Goal: Browse casually

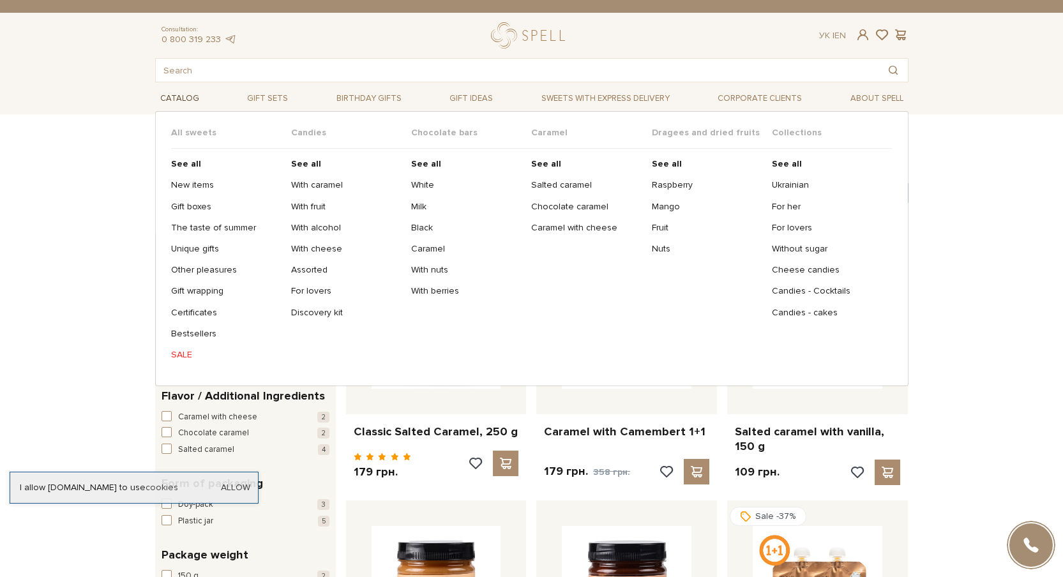
click at [192, 102] on span "Catalog" at bounding box center [179, 99] width 49 height 20
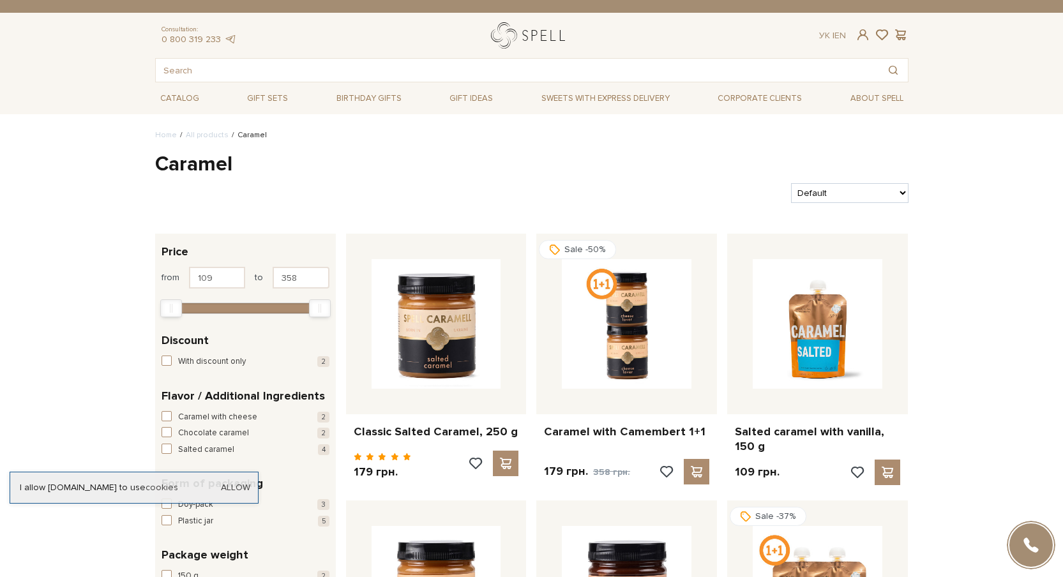
click at [514, 36] on link "logo" at bounding box center [531, 35] width 80 height 26
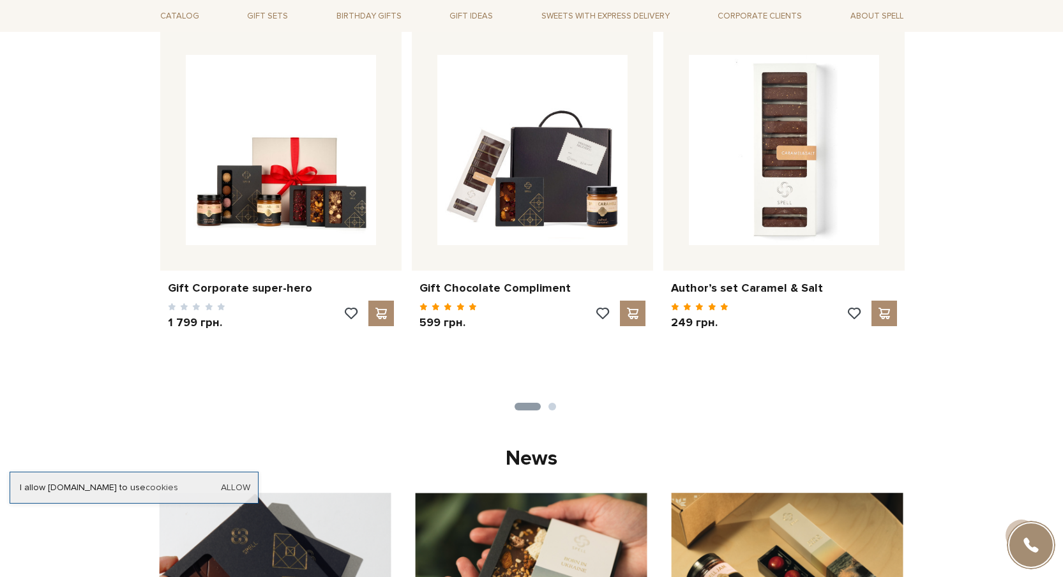
scroll to position [947, 0]
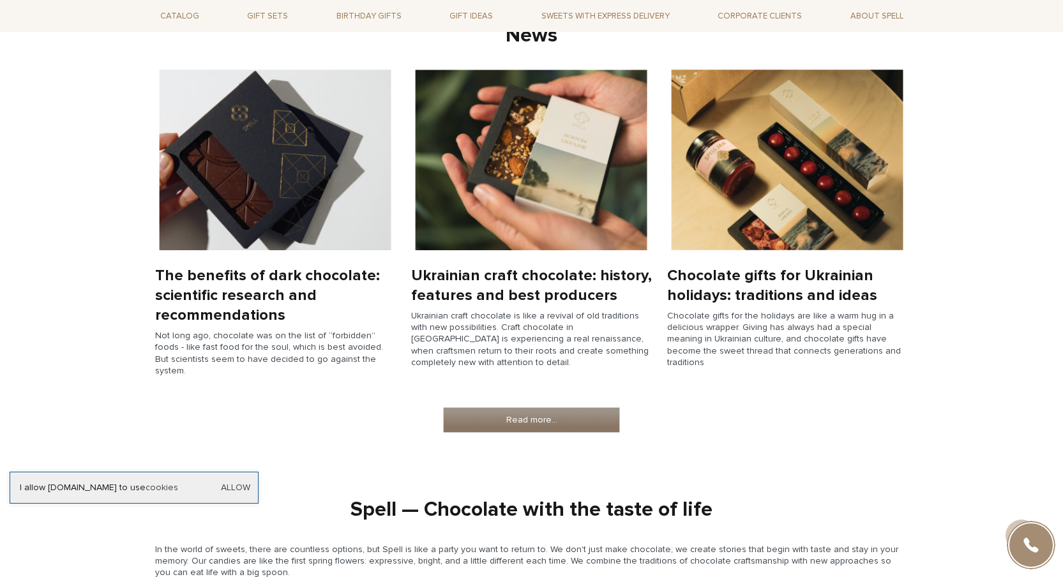
click at [569, 408] on link "Read more..." at bounding box center [532, 420] width 176 height 24
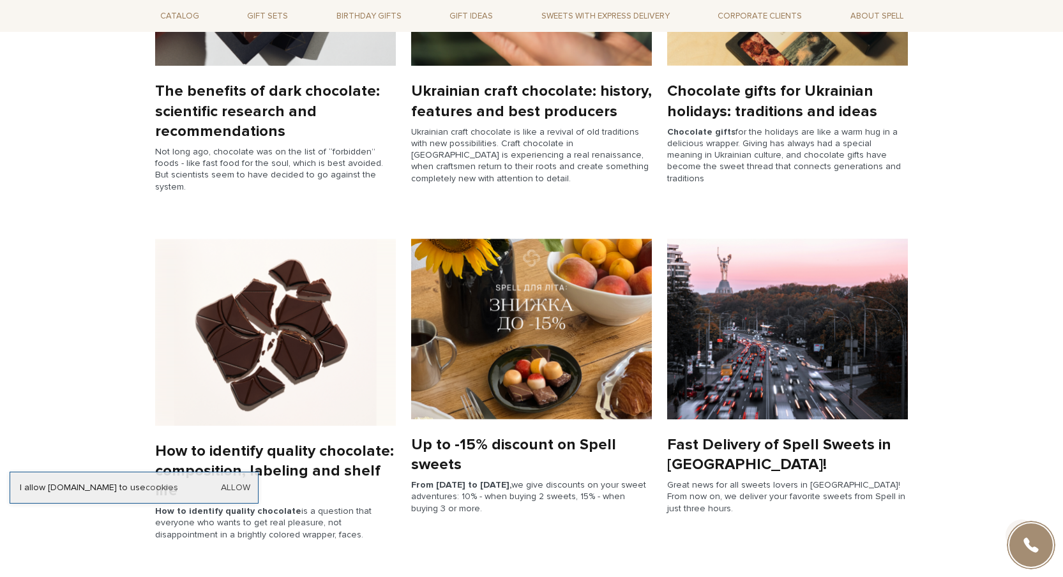
scroll to position [630, 0]
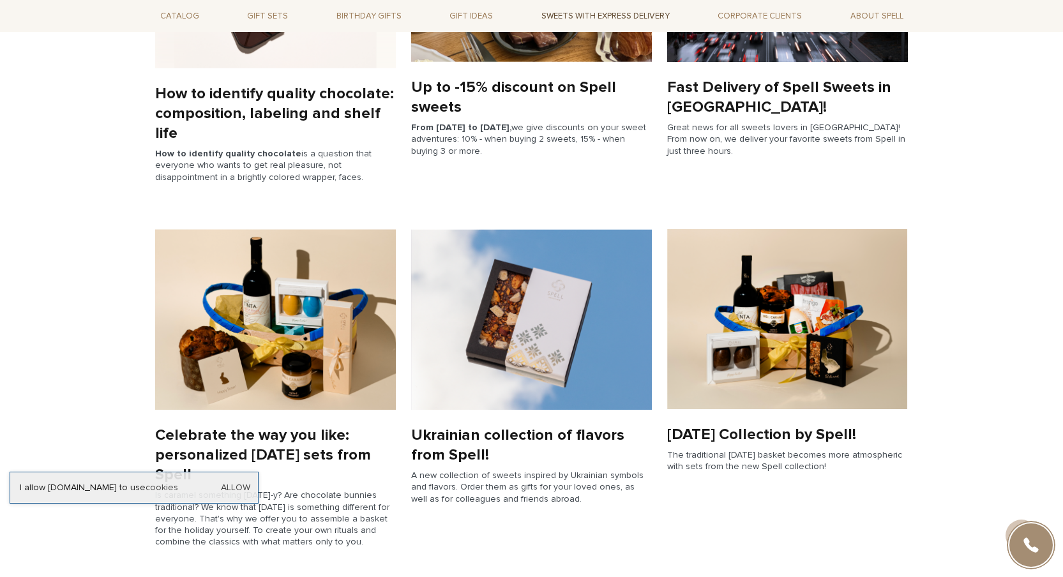
click at [584, 11] on link "Sweets with express delivery" at bounding box center [605, 16] width 139 height 22
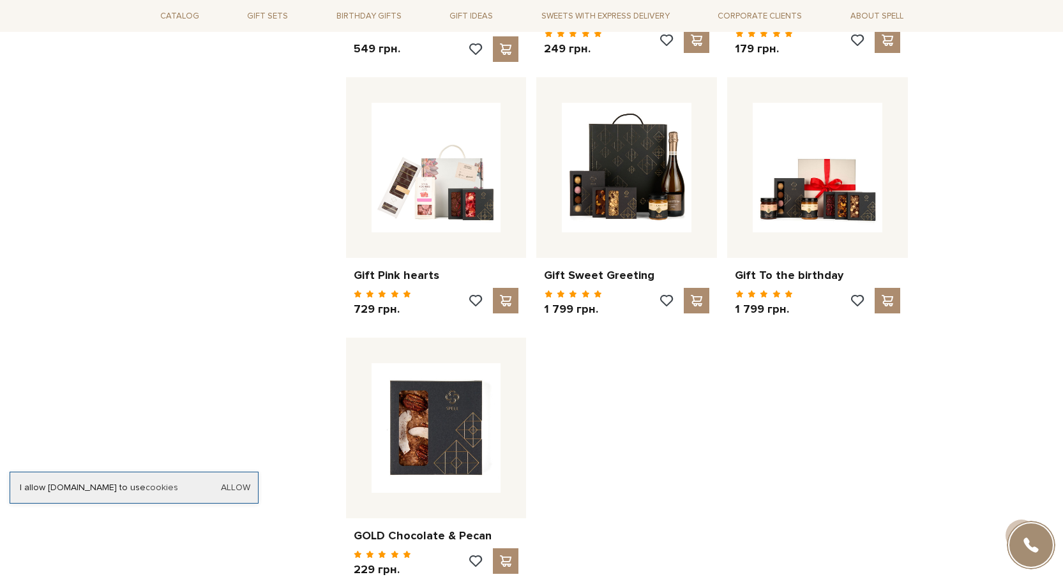
scroll to position [1309, 0]
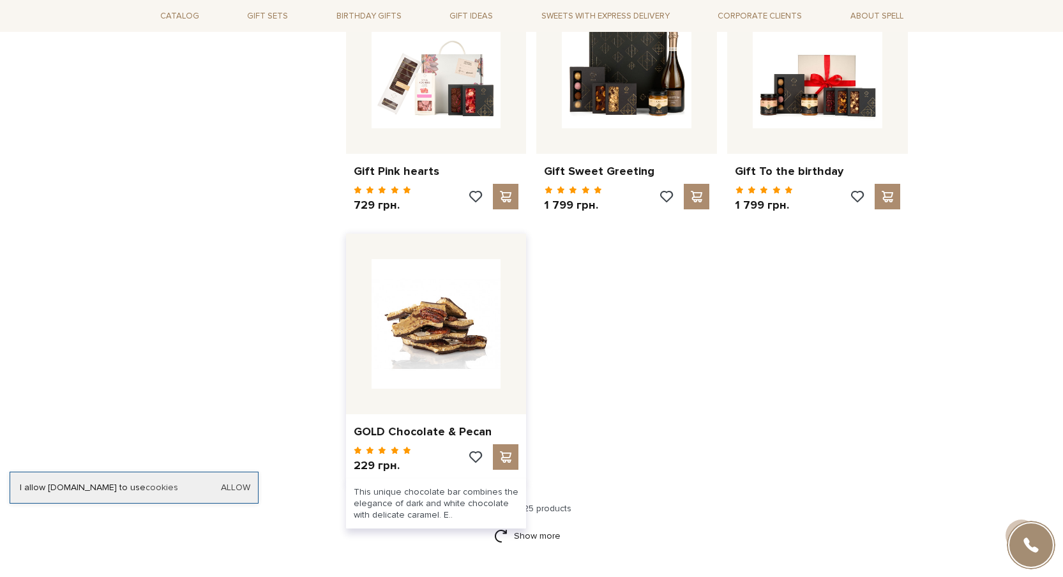
click at [463, 324] on img at bounding box center [437, 324] width 130 height 130
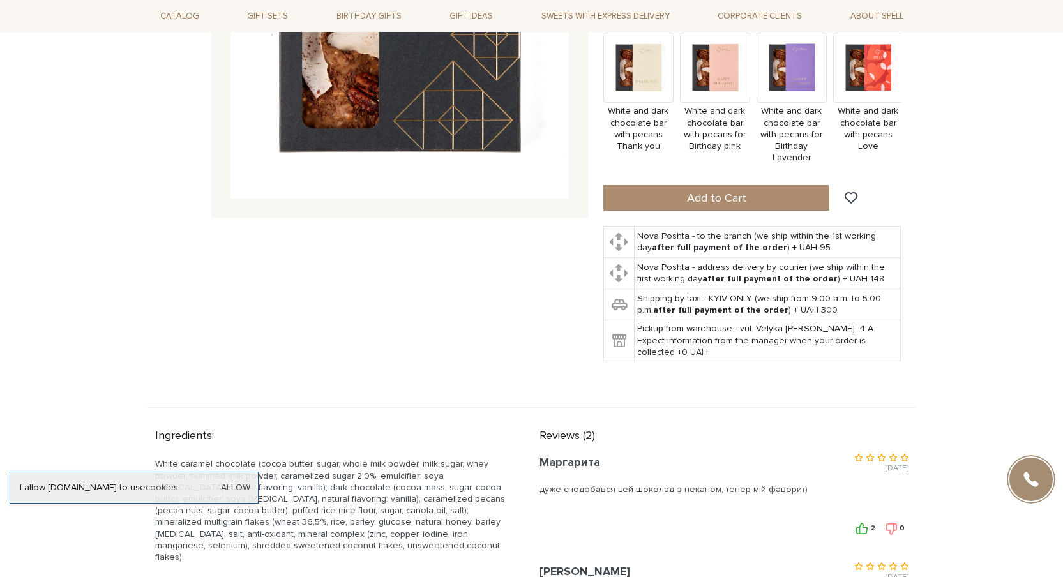
scroll to position [437, 0]
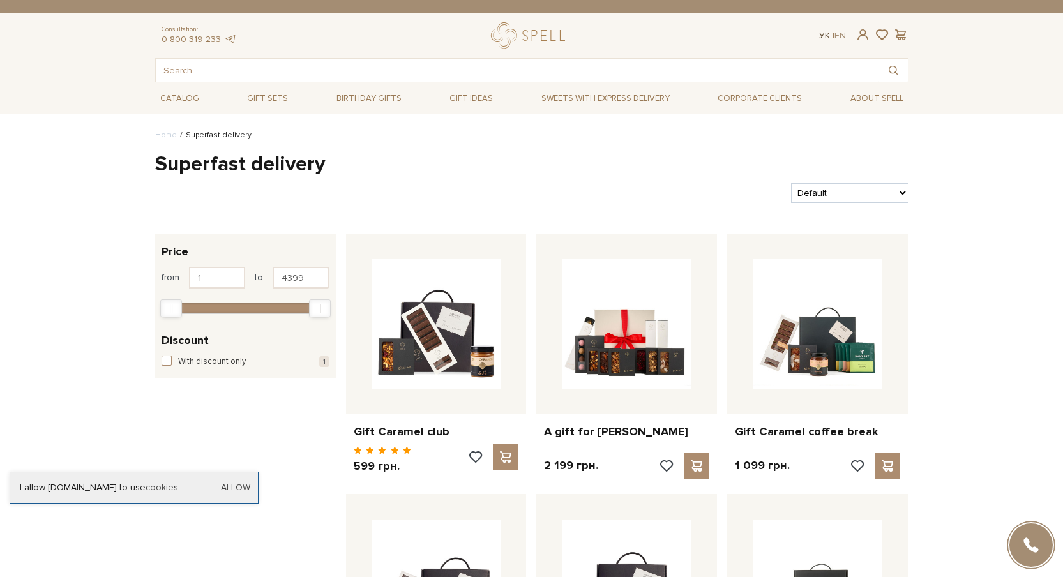
click at [826, 31] on link "Ук" at bounding box center [824, 35] width 11 height 11
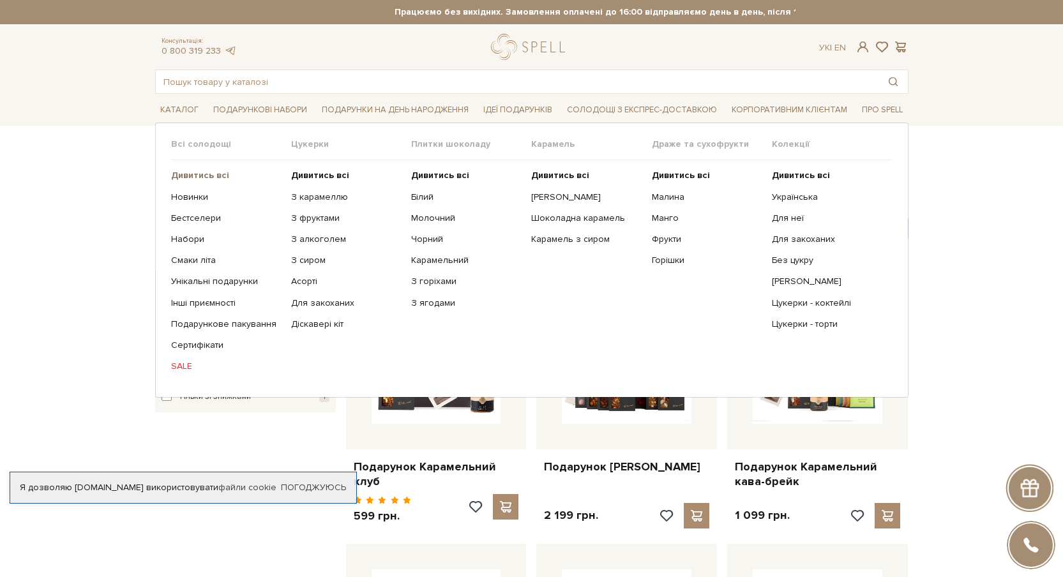
click at [207, 177] on b "Дивитись всі" at bounding box center [200, 175] width 58 height 11
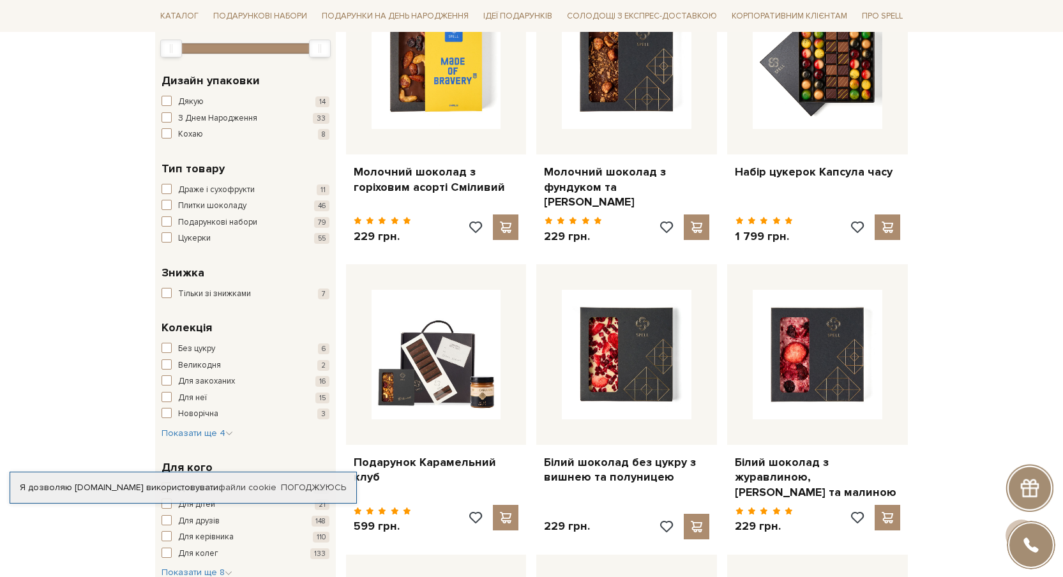
scroll to position [151, 0]
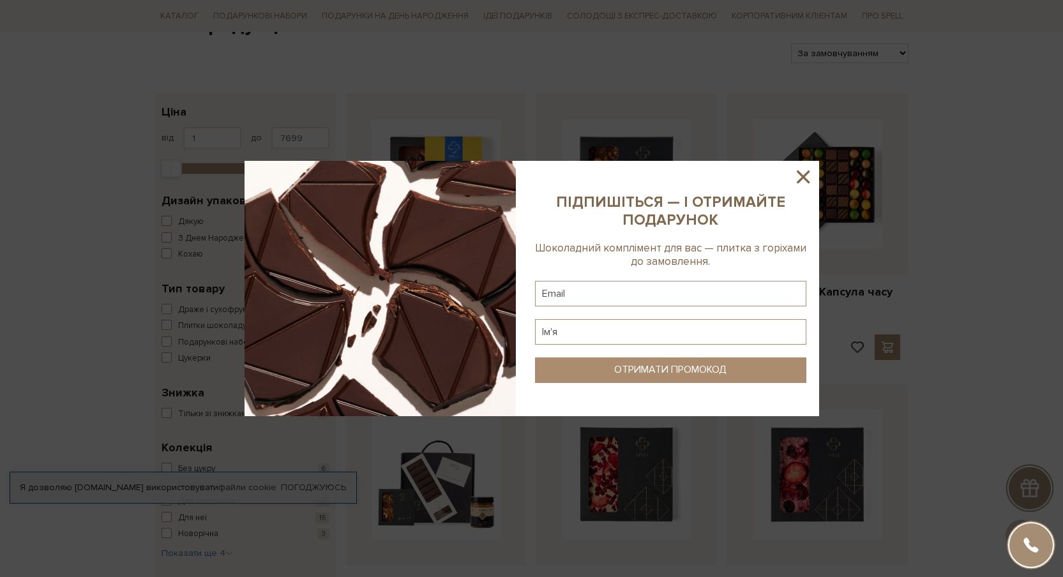
click at [802, 177] on icon at bounding box center [803, 176] width 13 height 13
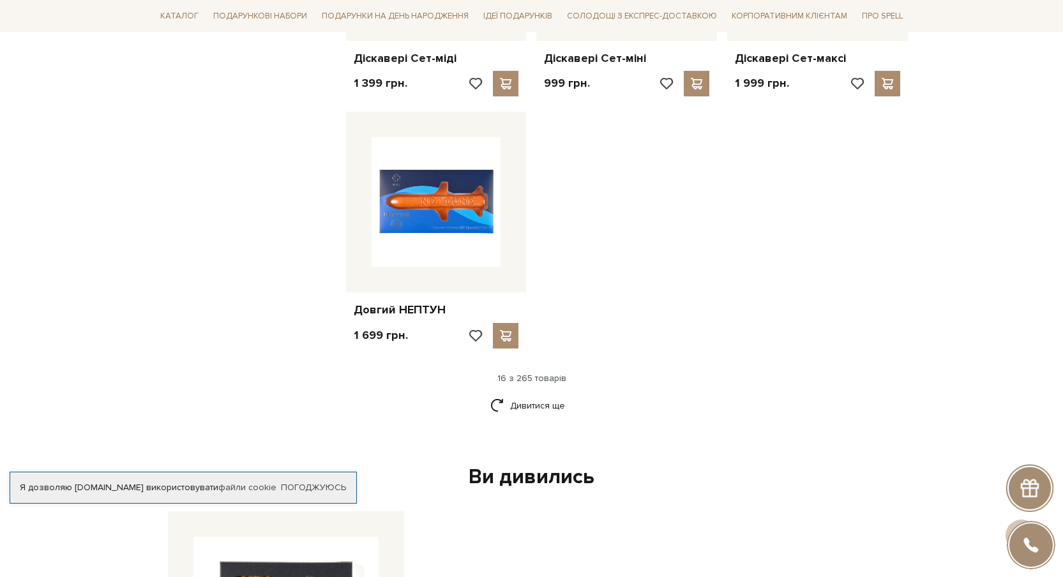
scroll to position [1626, 0]
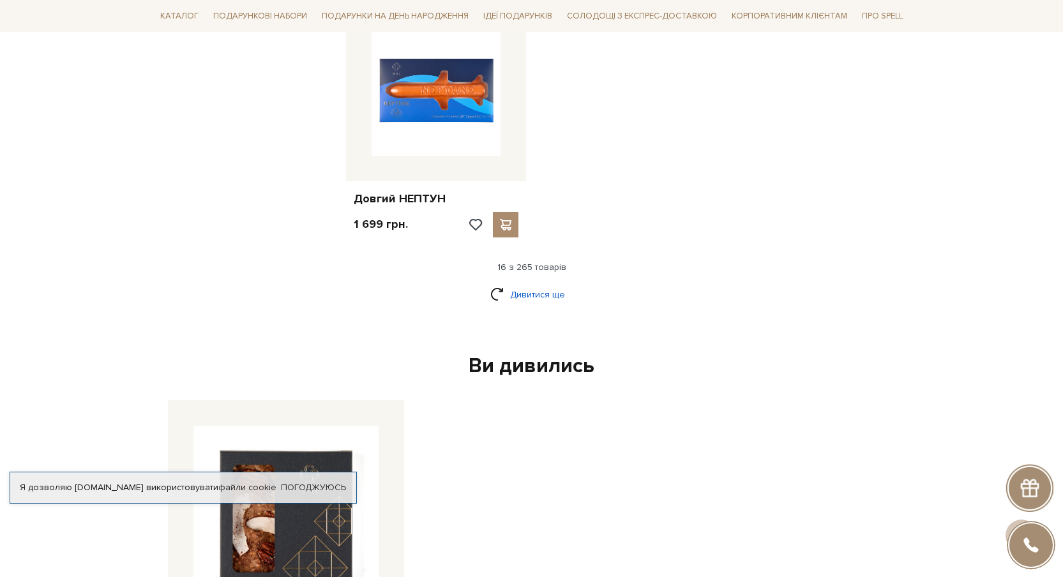
click at [541, 292] on link "Дивитися ще" at bounding box center [531, 294] width 83 height 22
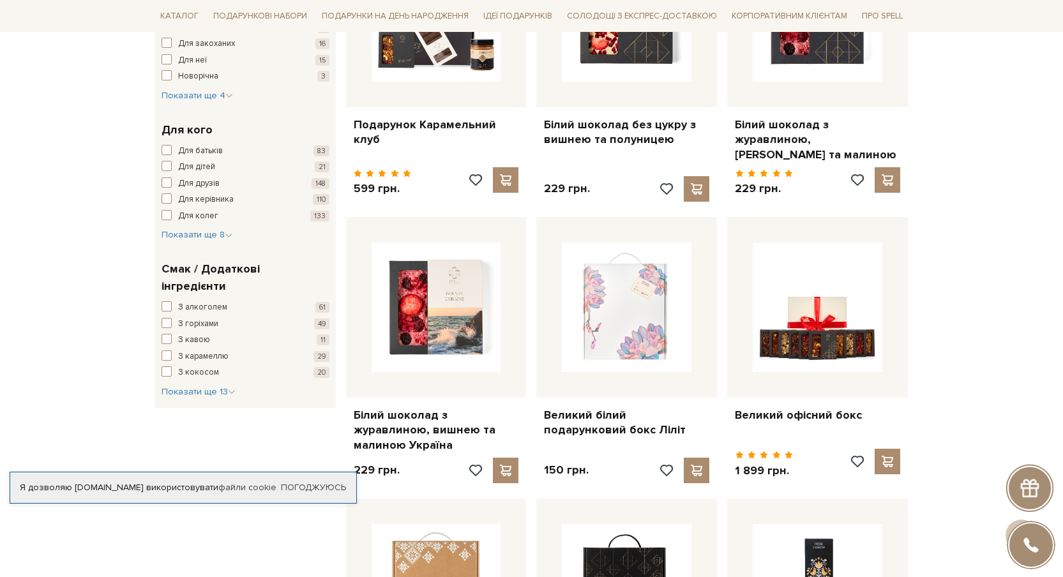
scroll to position [299, 0]
